Goal: Find specific page/section: Find specific page/section

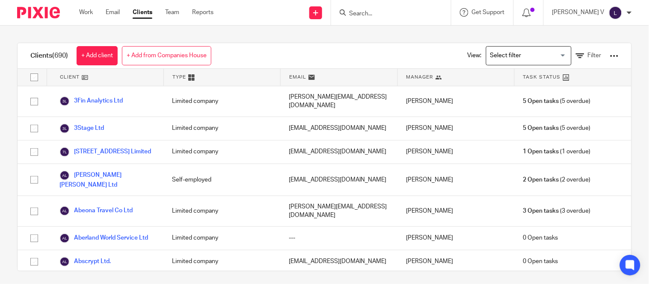
click at [375, 10] on input "Search" at bounding box center [386, 14] width 77 height 8
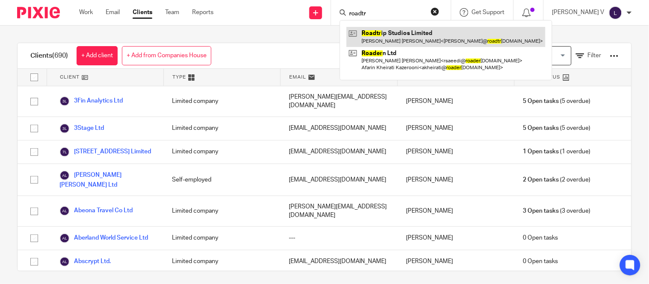
type input "roadtr"
click at [382, 31] on link at bounding box center [446, 37] width 199 height 20
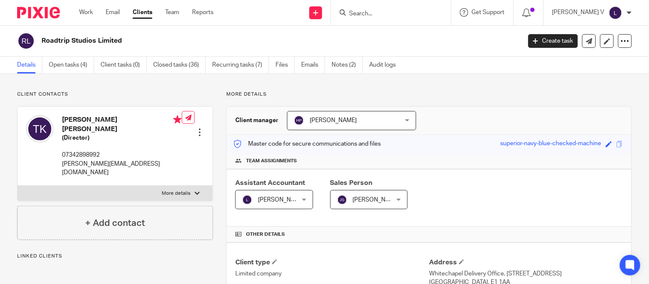
scroll to position [275, 0]
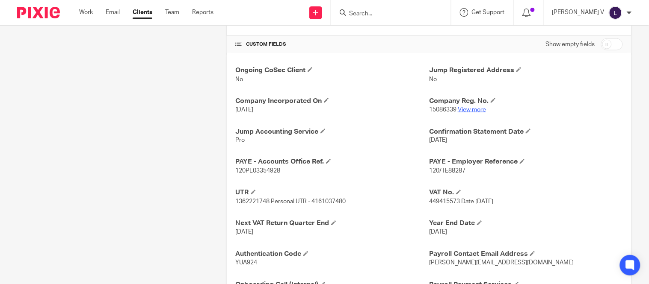
click at [458, 110] on link "View more" at bounding box center [472, 110] width 28 height 6
